Goal: Transaction & Acquisition: Obtain resource

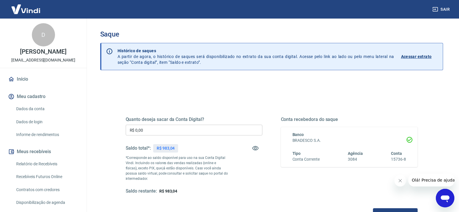
click at [196, 129] on input "R$ 0,00" at bounding box center [194, 130] width 137 height 11
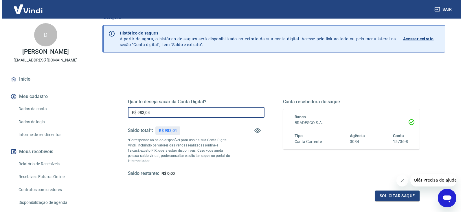
scroll to position [58, 0]
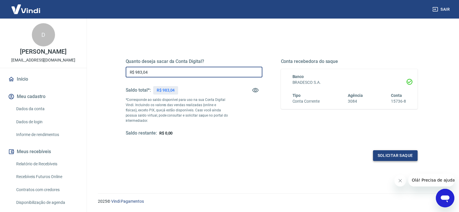
type input "R$ 983,04"
click at [378, 152] on button "Solicitar saque" at bounding box center [395, 155] width 45 height 11
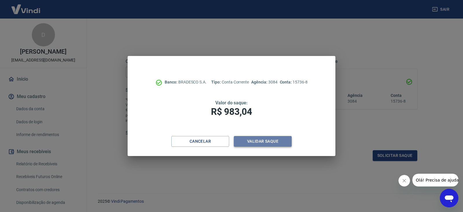
click at [244, 143] on button "Validar saque" at bounding box center [263, 141] width 58 height 11
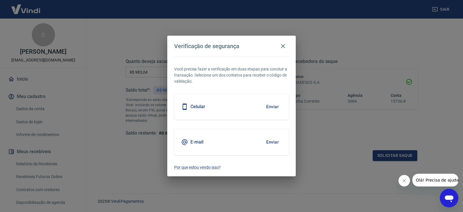
click at [268, 103] on button "Enviar" at bounding box center [272, 107] width 19 height 12
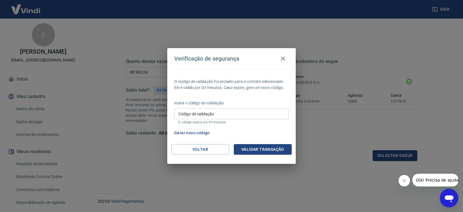
click at [260, 106] on div "Insira o código de validação Código de validação Código de validação O código e…" at bounding box center [231, 112] width 115 height 25
click at [250, 115] on input "Código de validação" at bounding box center [231, 113] width 115 height 11
click at [200, 115] on input "Código de validação" at bounding box center [231, 113] width 115 height 11
type input "828588"
click at [264, 146] on button "Validar transação" at bounding box center [263, 149] width 58 height 11
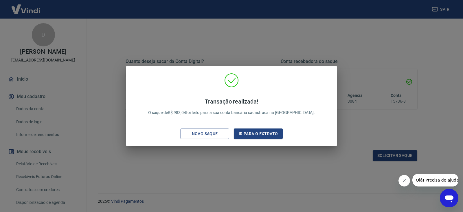
click at [334, 6] on div "Transação realizada! O saque de R$ 983,04 foi feito para a sua conta bancária c…" at bounding box center [231, 106] width 463 height 212
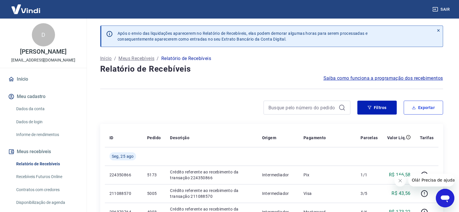
drag, startPoint x: 411, startPoint y: 105, endPoint x: 63, endPoint y: 108, distance: 348.8
click at [411, 105] on button "Exportar" at bounding box center [423, 108] width 39 height 14
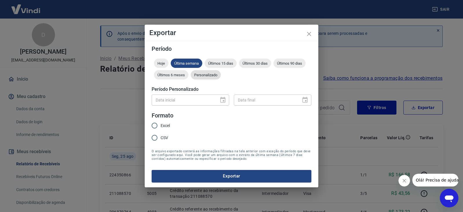
click at [207, 78] on div "Personalizado" at bounding box center [206, 74] width 30 height 9
click at [225, 101] on icon "Choose date" at bounding box center [223, 99] width 7 height 7
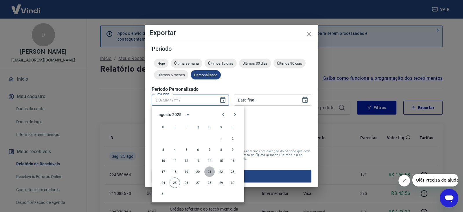
click at [210, 172] on button "21" at bounding box center [210, 171] width 10 height 10
type input "[DATE]"
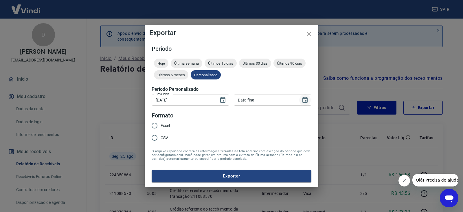
click at [304, 98] on icon "Choose date" at bounding box center [305, 100] width 5 height 6
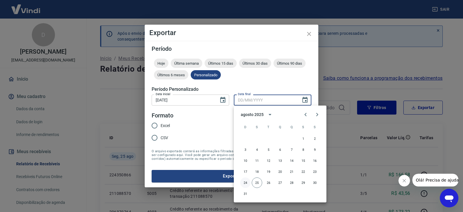
click at [246, 181] on button "24" at bounding box center [245, 182] width 10 height 10
type input "[DATE]"
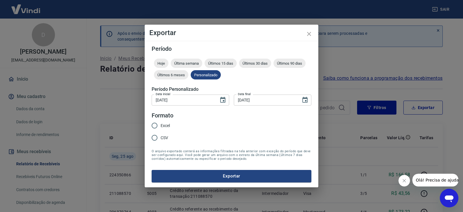
click at [162, 128] on span "Excel" at bounding box center [165, 126] width 9 height 6
click at [161, 128] on input "Excel" at bounding box center [155, 125] width 12 height 12
radio input "true"
click at [190, 172] on button "Exportar" at bounding box center [232, 176] width 160 height 12
